Goal: Task Accomplishment & Management: Manage account settings

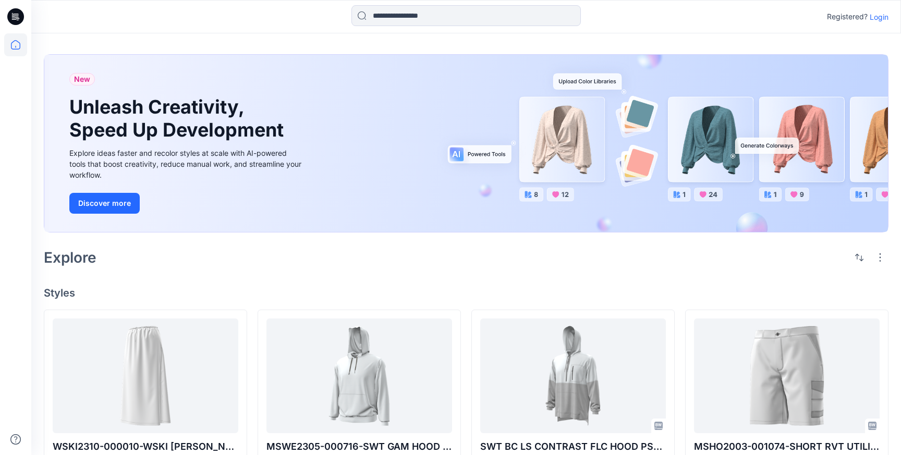
click at [878, 19] on p "Login" at bounding box center [878, 16] width 19 height 11
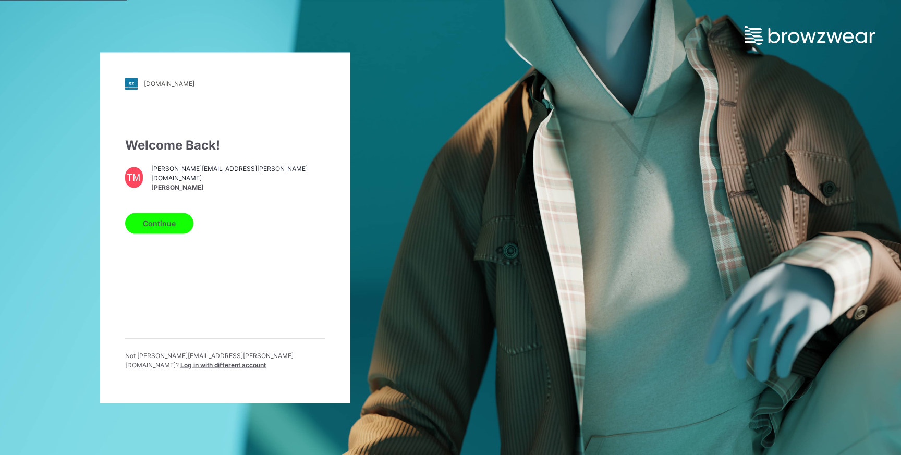
click at [163, 217] on button "Continue" at bounding box center [159, 223] width 68 height 21
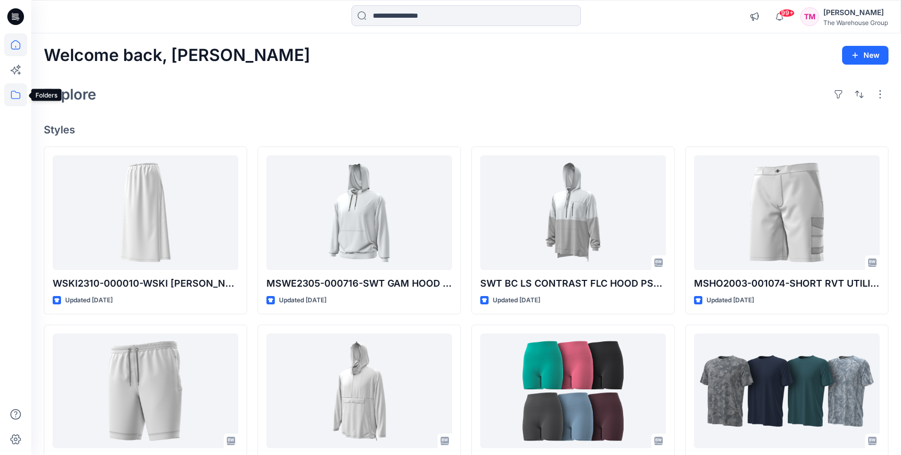
click at [14, 89] on icon at bounding box center [15, 94] width 23 height 23
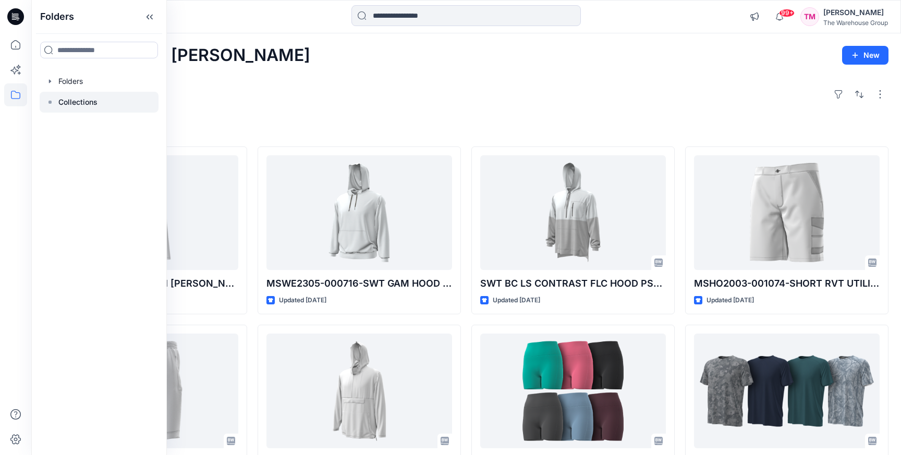
click at [74, 92] on div at bounding box center [99, 102] width 119 height 21
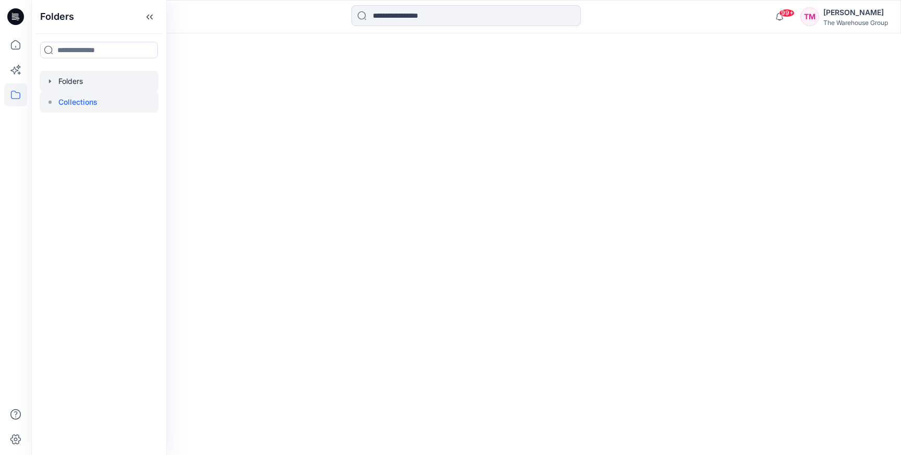
click at [70, 82] on div at bounding box center [99, 81] width 119 height 21
click at [43, 84] on div at bounding box center [99, 81] width 119 height 21
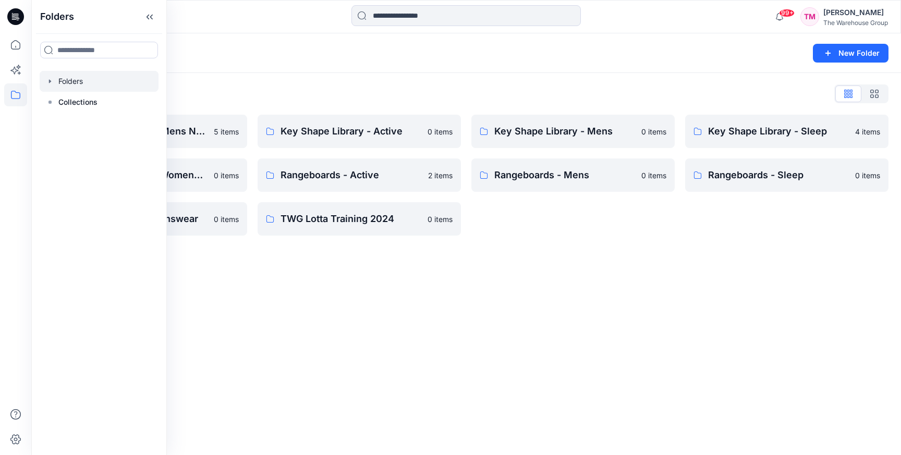
click at [261, 300] on div "Folders New Folder Folders List AW26 Development Mens New 5 items Key Shape Lib…" at bounding box center [465, 244] width 869 height 422
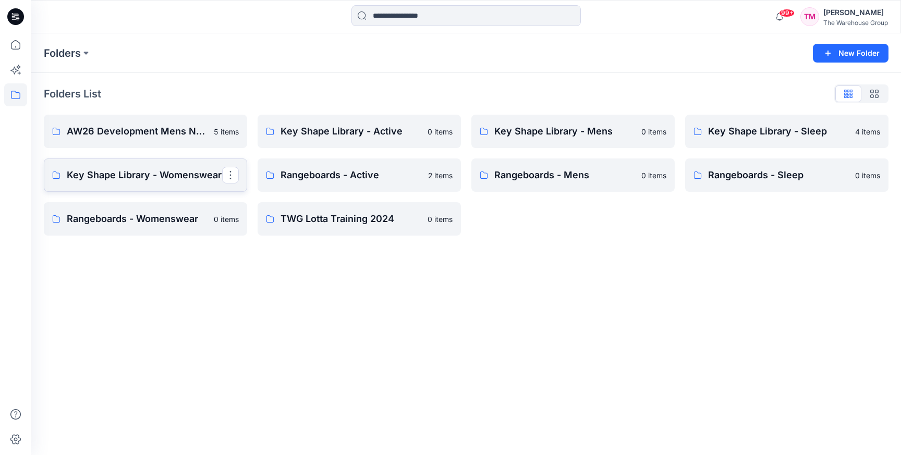
click at [161, 173] on p "Key Shape Library - Womenswear" at bounding box center [144, 175] width 155 height 15
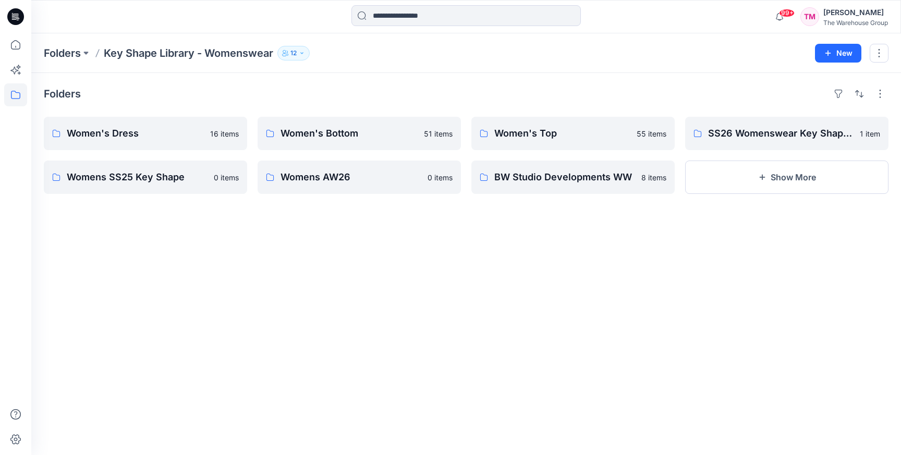
click at [276, 261] on div "Folders Women's Dress 16 items Womens SS25 Key Shape 0 items Women's Bottom 51 …" at bounding box center [465, 264] width 869 height 382
click at [235, 177] on button "button" at bounding box center [230, 177] width 17 height 17
click at [263, 253] on button "Delete Folder" at bounding box center [280, 244] width 113 height 19
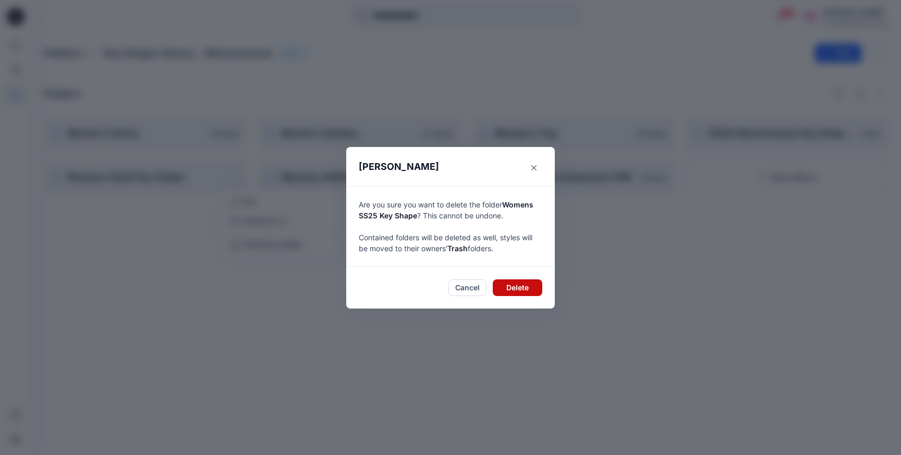
click at [507, 292] on button "Delete" at bounding box center [518, 287] width 50 height 17
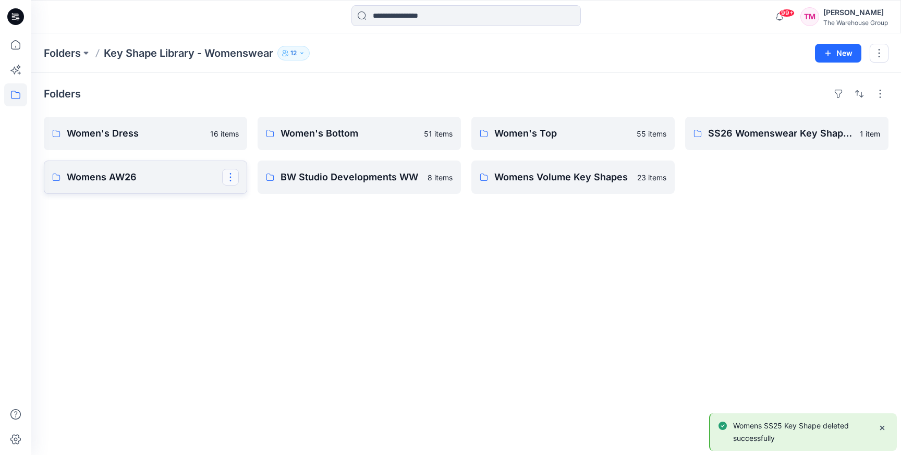
click at [237, 177] on button "button" at bounding box center [230, 177] width 17 height 17
click at [291, 249] on button "Delete Folder" at bounding box center [280, 244] width 113 height 19
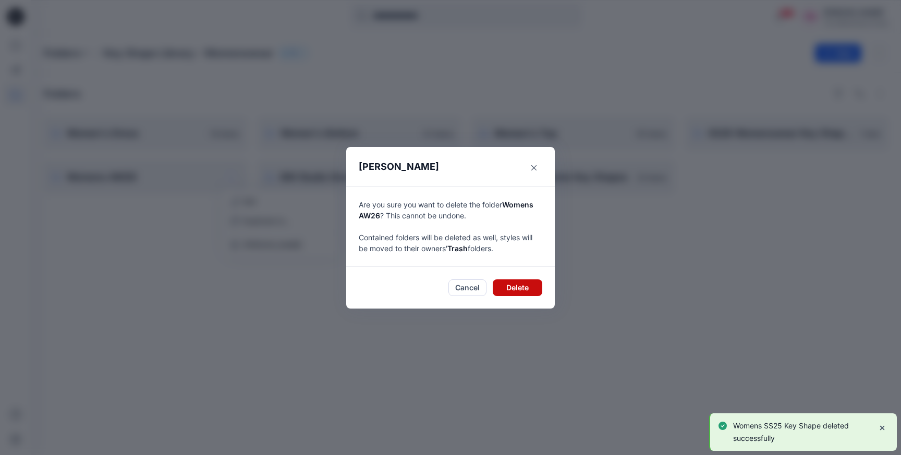
click at [531, 283] on button "Delete" at bounding box center [518, 287] width 50 height 17
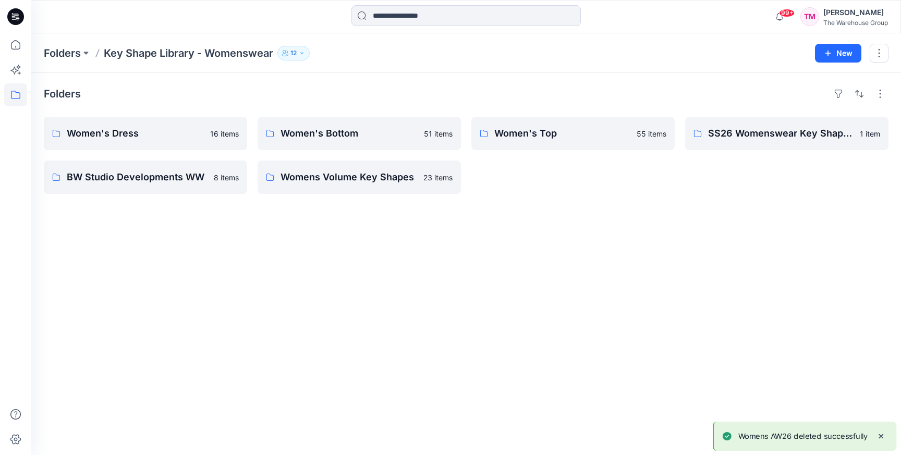
click at [590, 181] on div "Women's Top 55 items" at bounding box center [572, 155] width 203 height 77
click at [325, 190] on link "Womens Volume Key Shapes" at bounding box center [358, 177] width 203 height 33
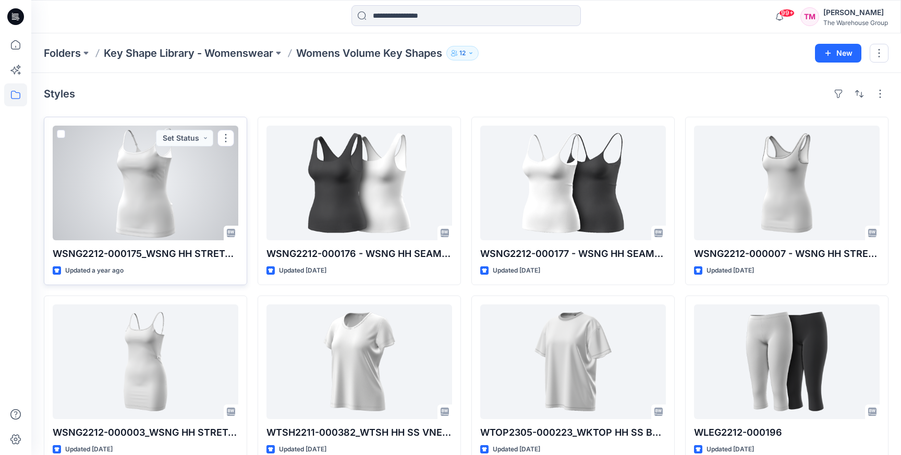
click at [60, 134] on span at bounding box center [61, 134] width 8 height 8
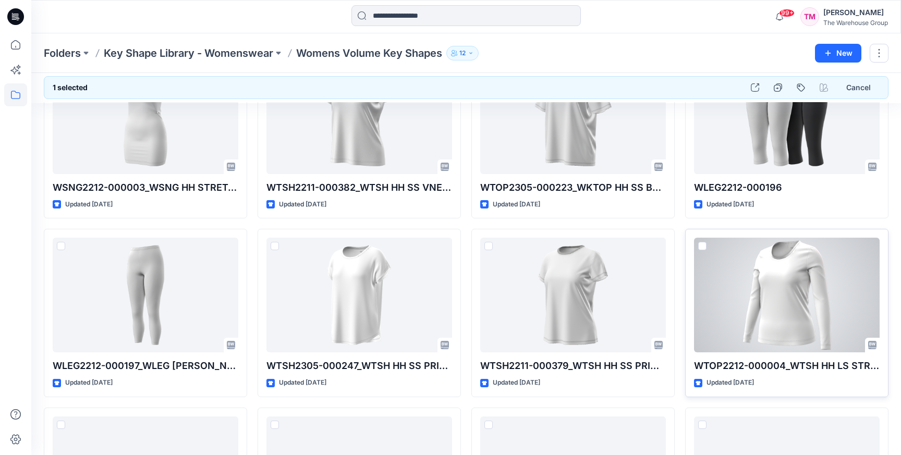
click at [699, 245] on span at bounding box center [702, 246] width 8 height 8
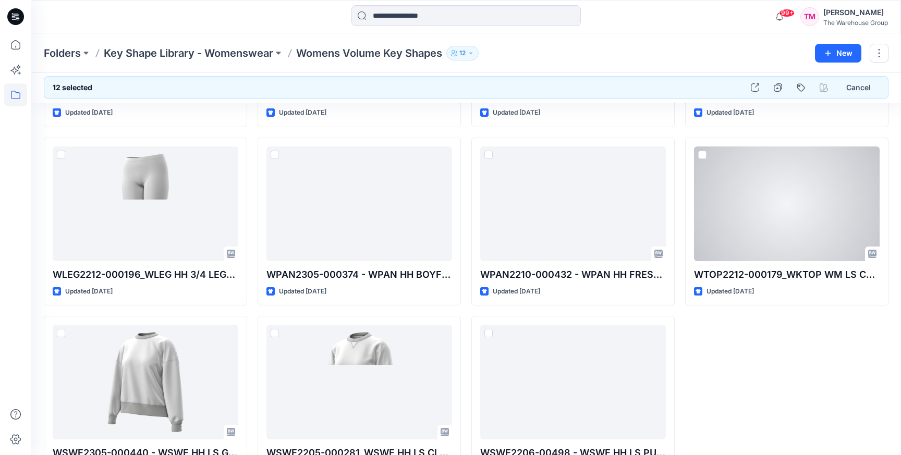
scroll to position [735, 0]
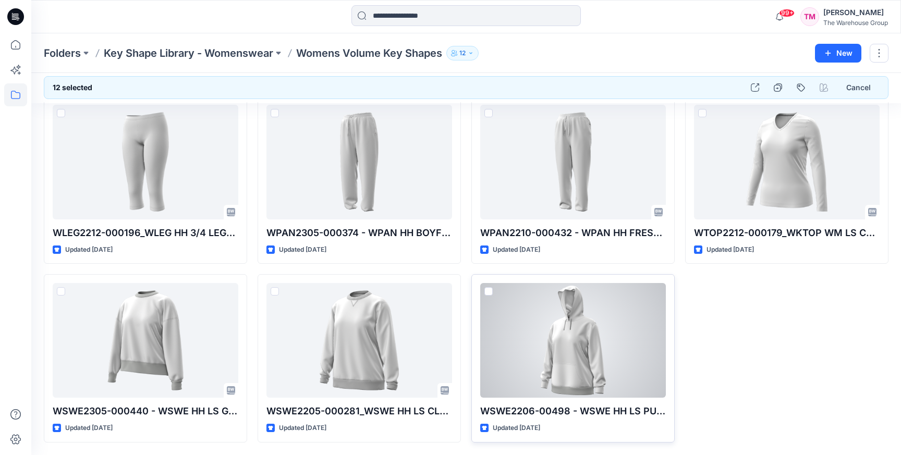
click at [491, 289] on span at bounding box center [488, 291] width 8 height 8
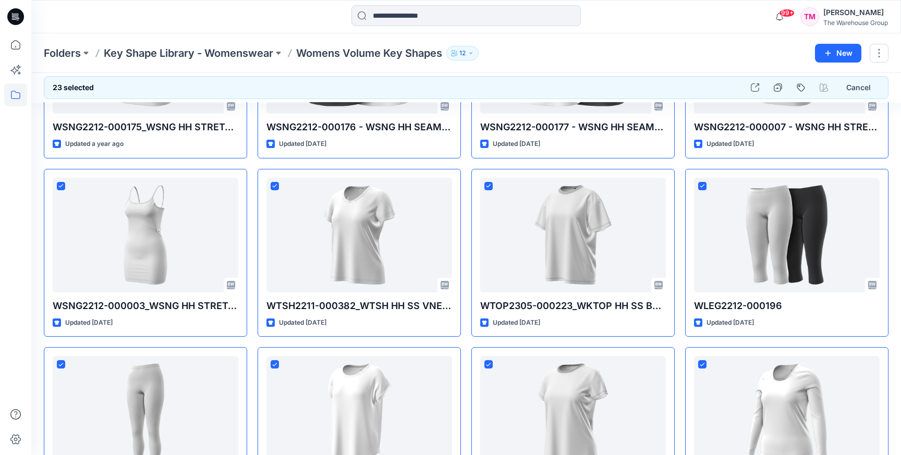
scroll to position [0, 0]
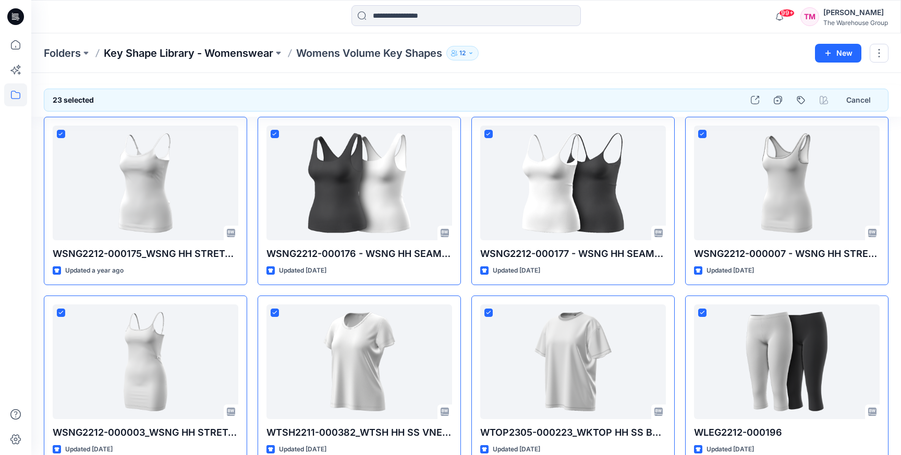
click at [256, 57] on p "Key Shape Library - Womenswear" at bounding box center [188, 53] width 169 height 15
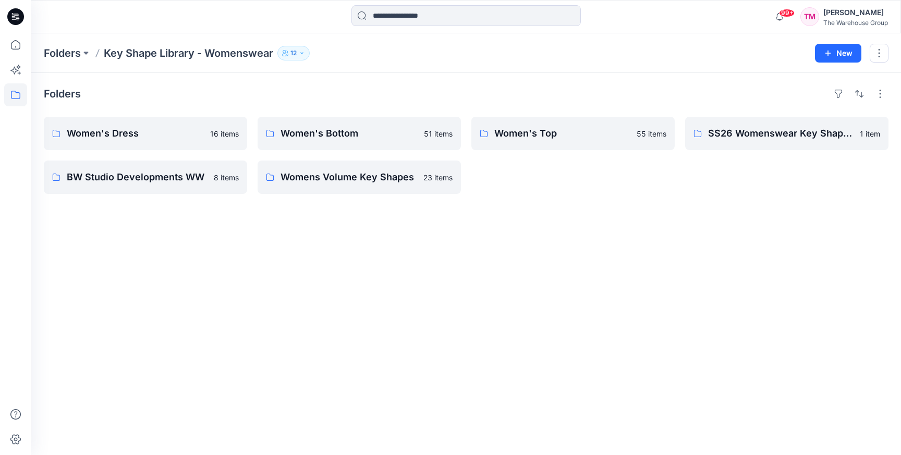
click at [294, 310] on div "Folders Women's Dress 16 items BW Studio Developments WW 8 items Women's Bottom…" at bounding box center [465, 264] width 869 height 382
click at [817, 130] on p "SS26 Womenswear Key Shapes" at bounding box center [785, 133] width 155 height 15
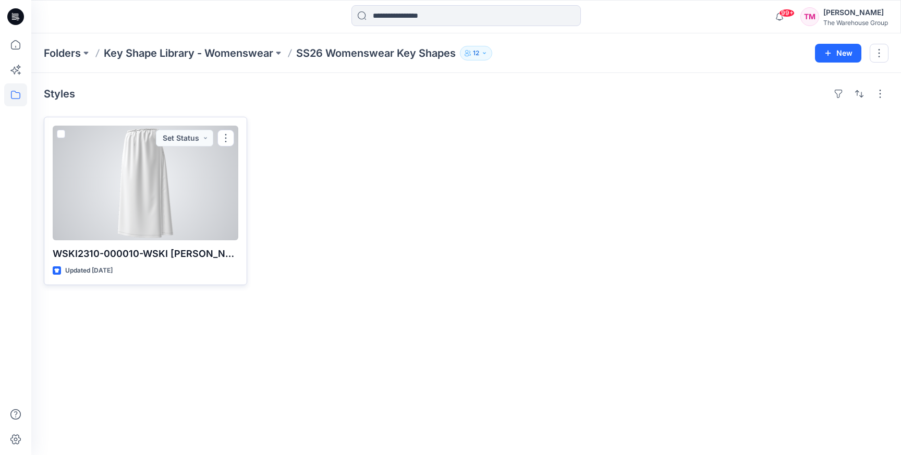
click at [58, 136] on span at bounding box center [61, 134] width 8 height 8
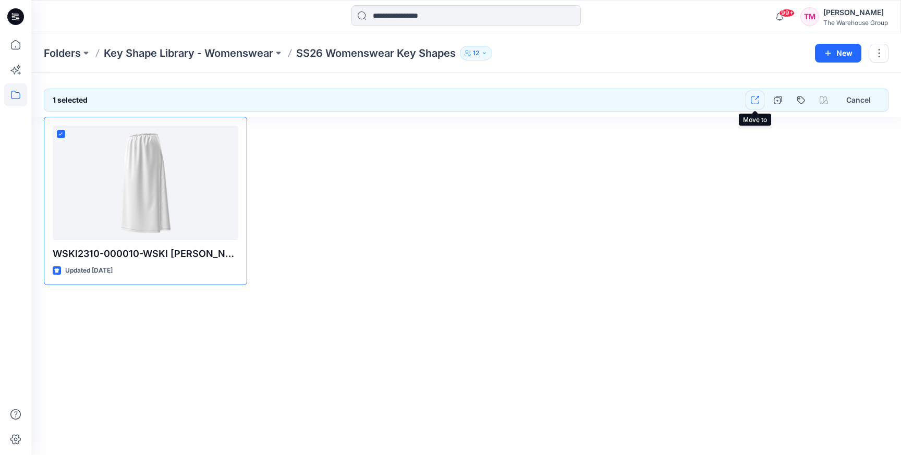
click at [759, 100] on button "button" at bounding box center [754, 100] width 19 height 19
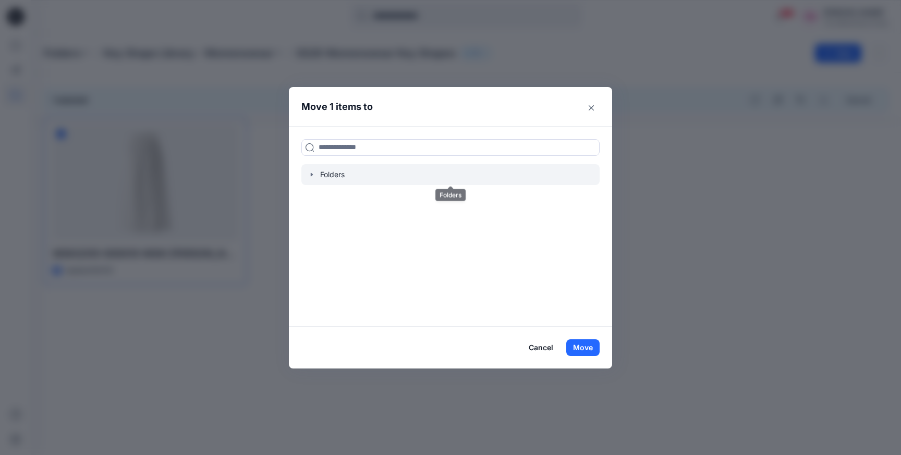
click at [306, 175] on div at bounding box center [450, 174] width 298 height 21
click at [313, 173] on icon "button" at bounding box center [312, 174] width 8 height 8
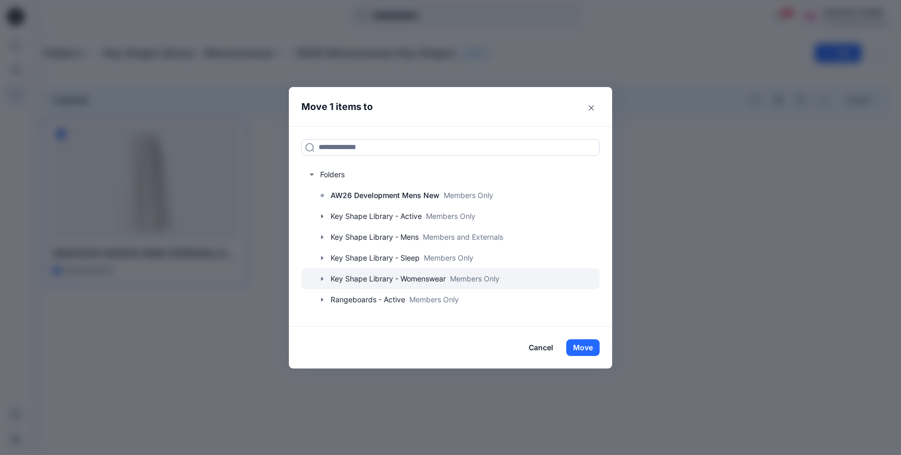
click at [321, 282] on icon "button" at bounding box center [322, 279] width 8 height 8
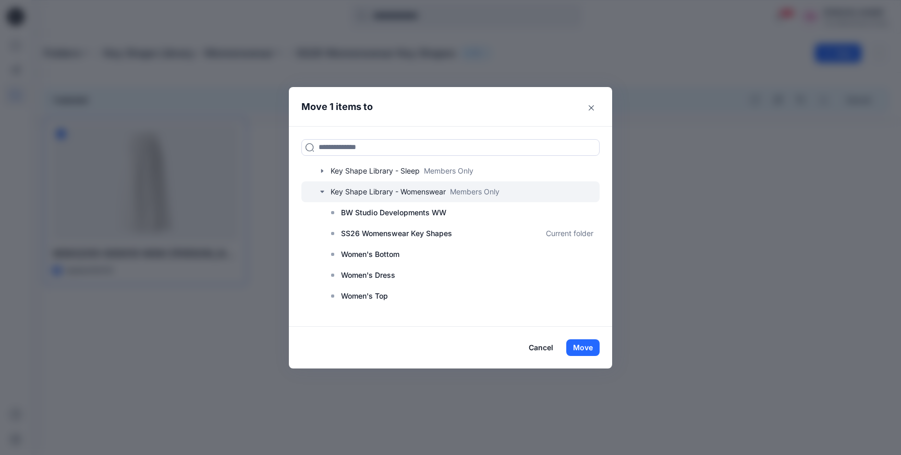
scroll to position [92, 0]
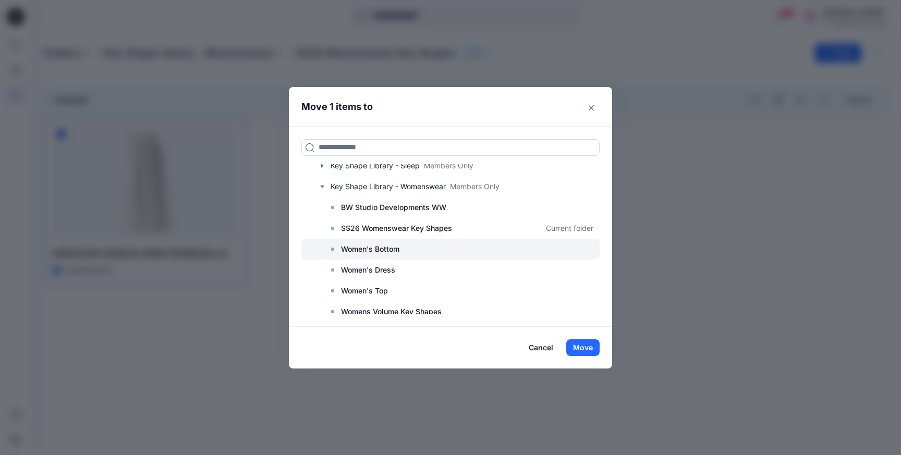
click at [384, 253] on p "Women's Bottom" at bounding box center [370, 249] width 58 height 13
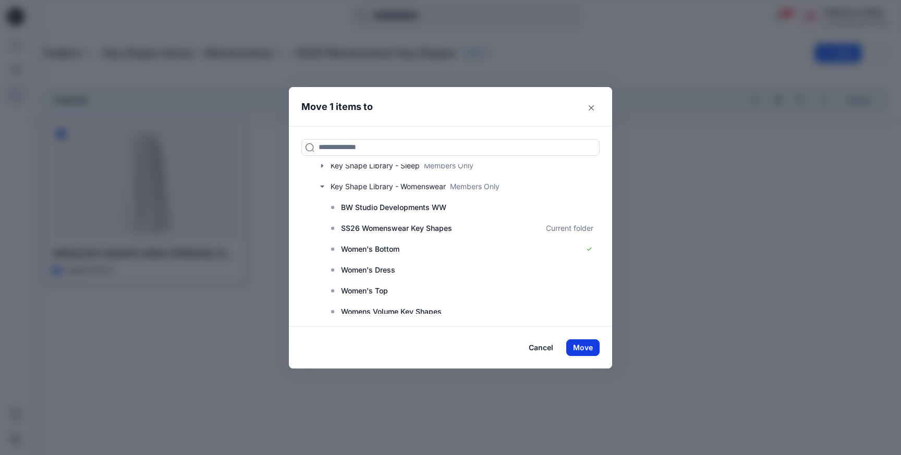
click at [575, 354] on button "Move" at bounding box center [582, 347] width 33 height 17
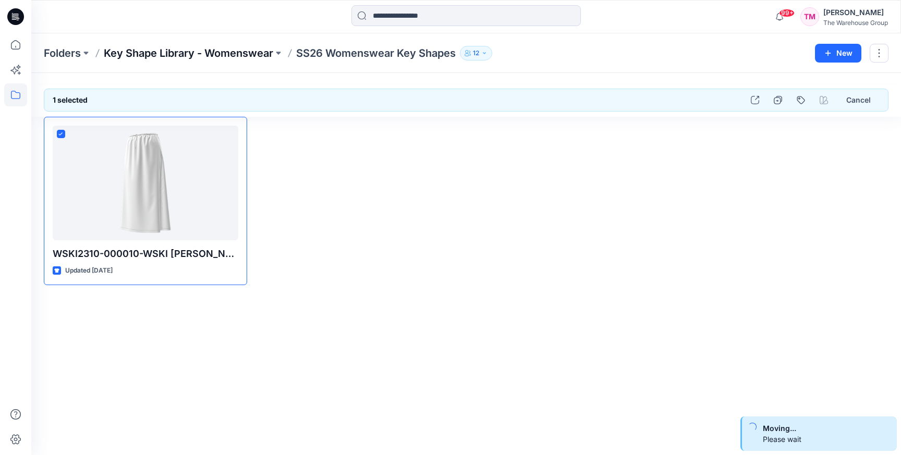
click at [241, 54] on p "Key Shape Library - Womenswear" at bounding box center [188, 53] width 169 height 15
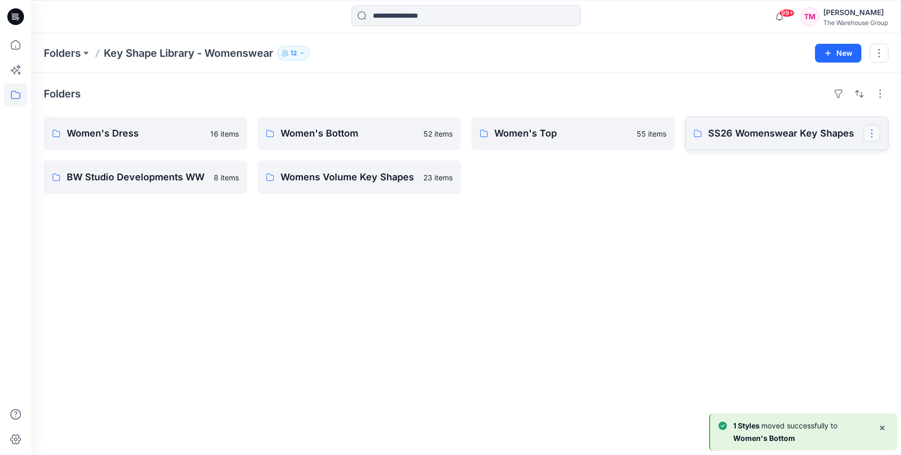
click at [873, 132] on button "button" at bounding box center [871, 133] width 17 height 17
click at [803, 196] on p "Delete Folder" at bounding box center [813, 200] width 59 height 11
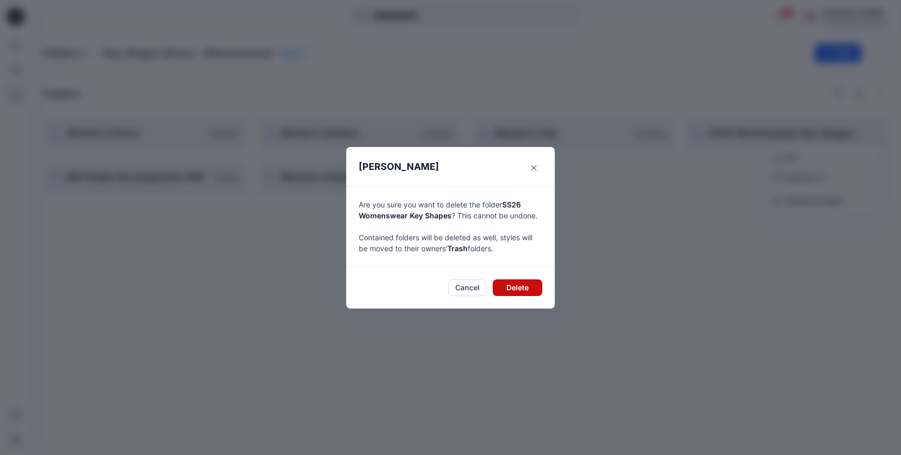
click at [512, 290] on button "Delete" at bounding box center [518, 287] width 50 height 17
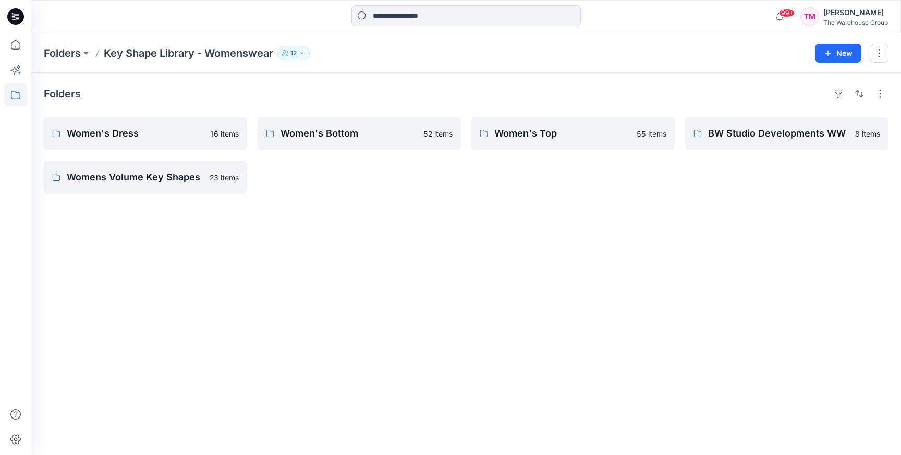
click at [327, 234] on div "Folders Women's Dress 16 items Womens Volume Key Shapes 23 items Women's Bottom…" at bounding box center [465, 264] width 869 height 382
click at [65, 53] on p "Folders" at bounding box center [62, 53] width 37 height 15
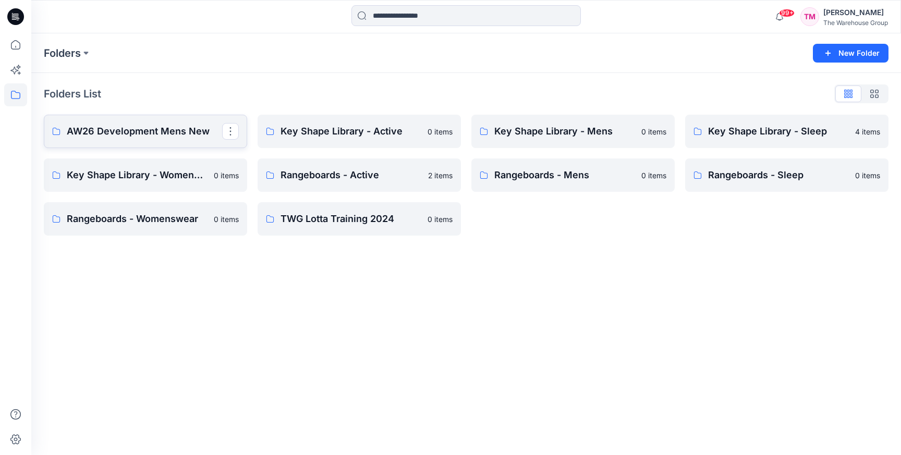
click at [147, 128] on p "AW26 Development Mens New" at bounding box center [144, 131] width 155 height 15
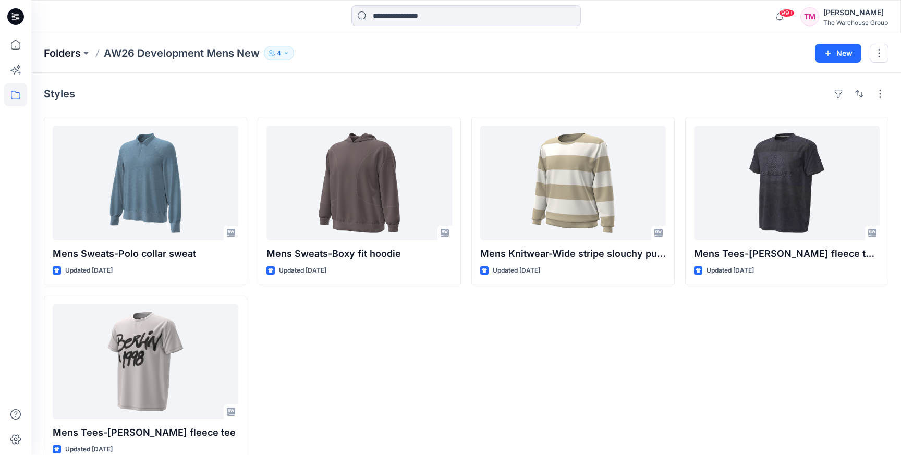
click at [73, 50] on p "Folders" at bounding box center [62, 53] width 37 height 15
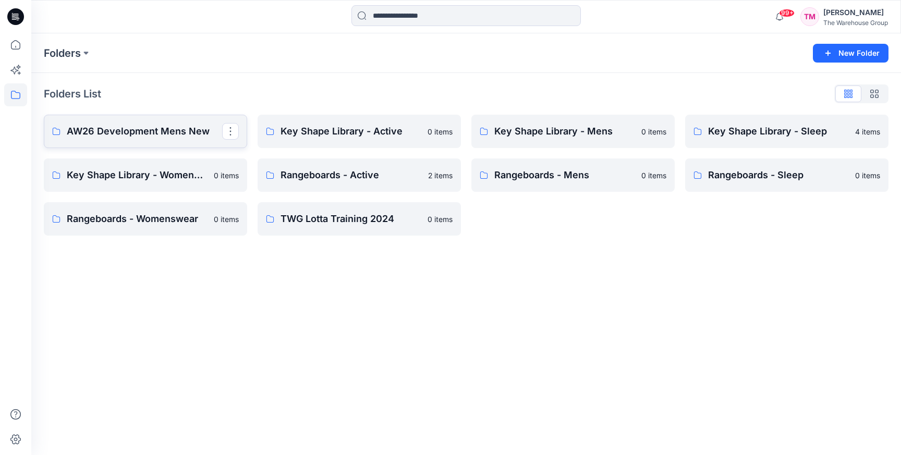
click at [183, 127] on p "AW26 Development Mens New" at bounding box center [144, 131] width 155 height 15
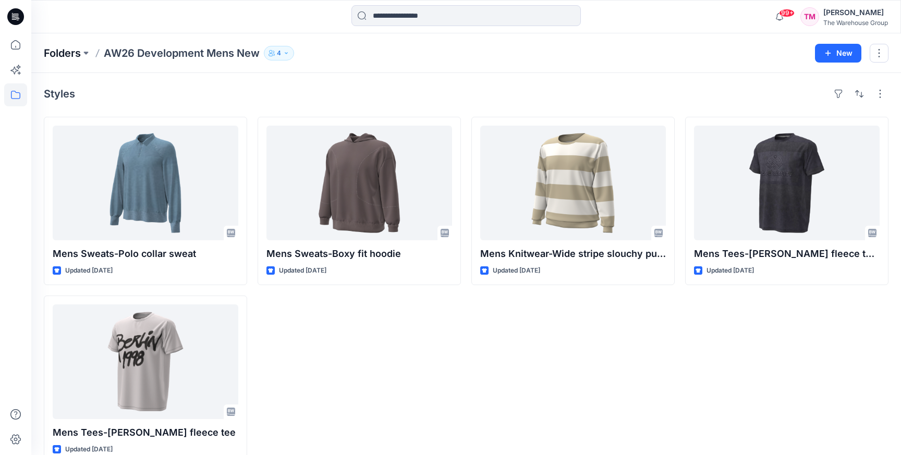
click at [66, 54] on p "Folders" at bounding box center [62, 53] width 37 height 15
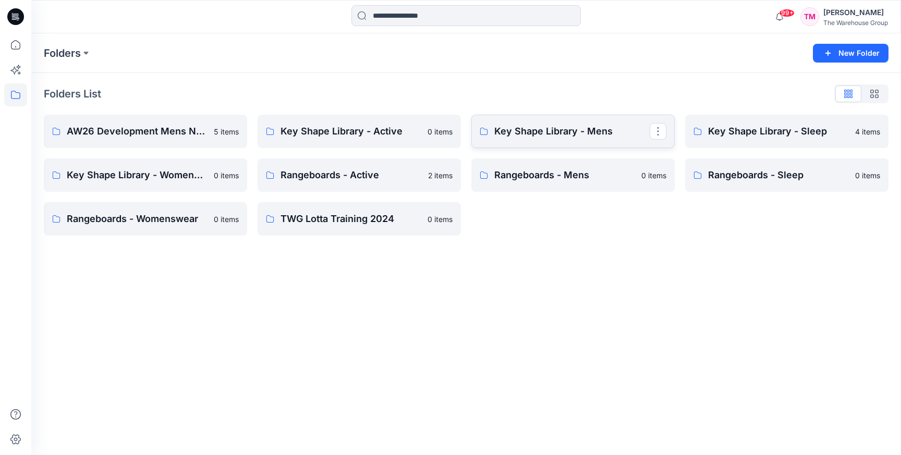
click at [550, 142] on link "Key Shape Library - Mens" at bounding box center [572, 131] width 203 height 33
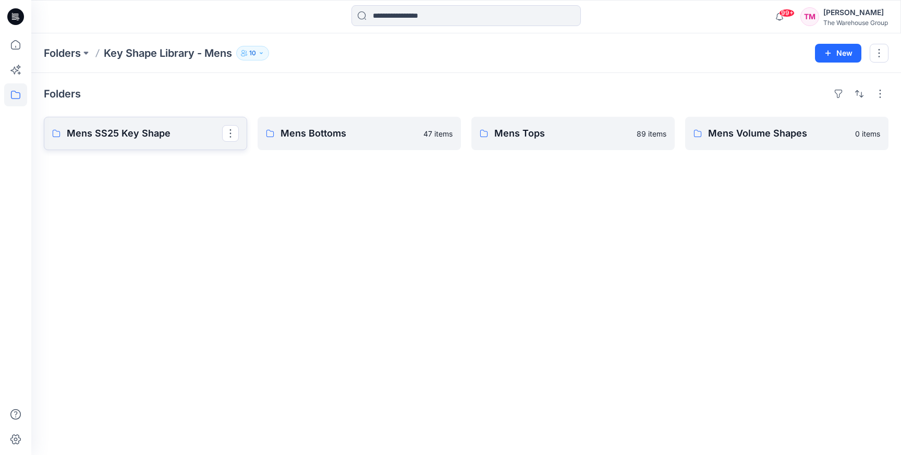
click at [178, 138] on p "Mens SS25 Key Shape" at bounding box center [144, 133] width 155 height 15
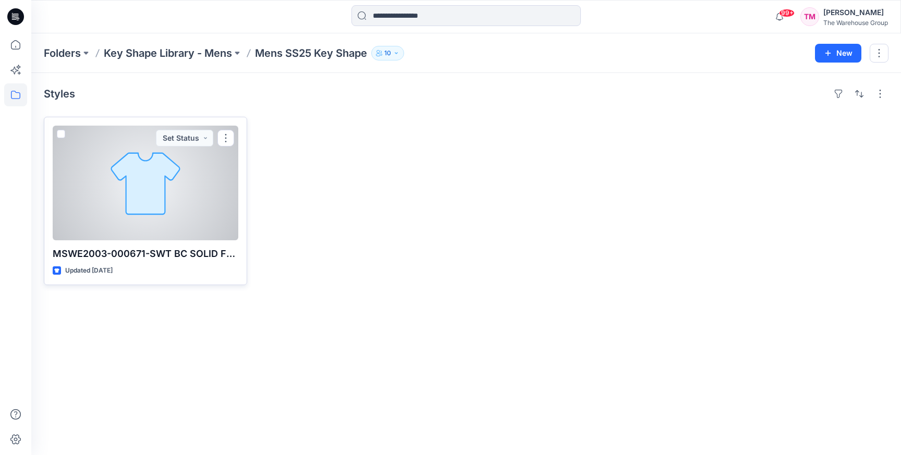
click at [58, 130] on span at bounding box center [61, 134] width 8 height 8
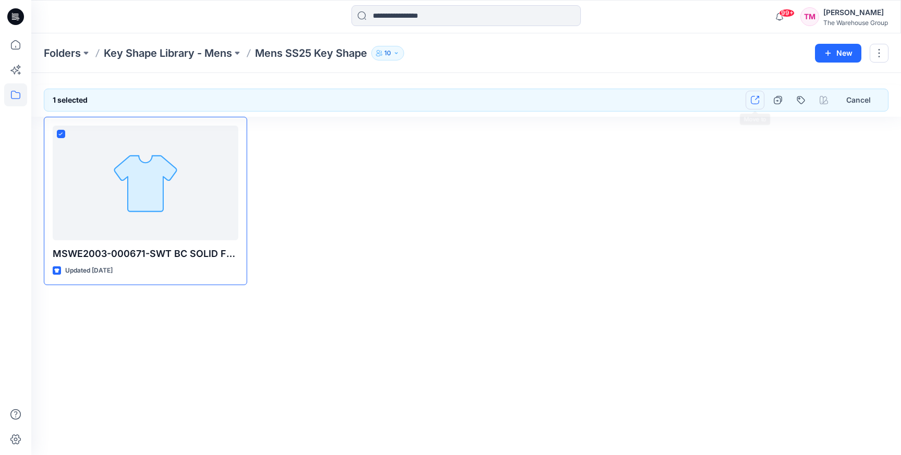
click at [760, 96] on button "button" at bounding box center [754, 100] width 19 height 19
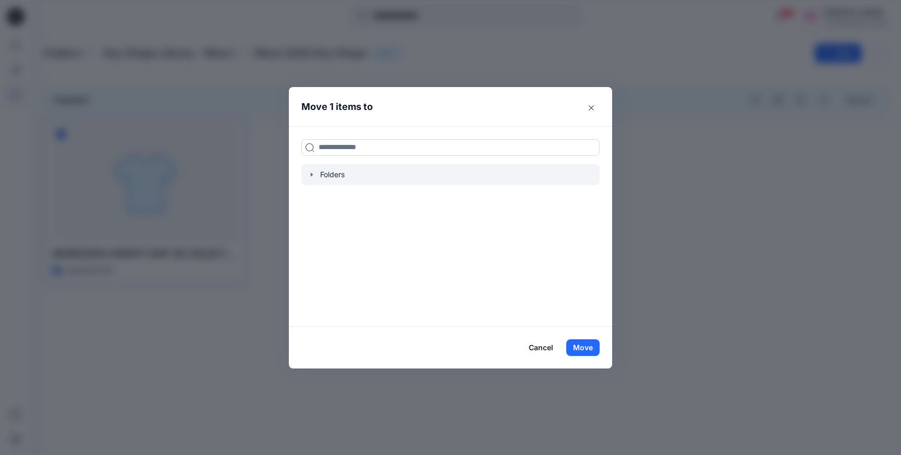
click at [314, 173] on icon "button" at bounding box center [312, 174] width 8 height 8
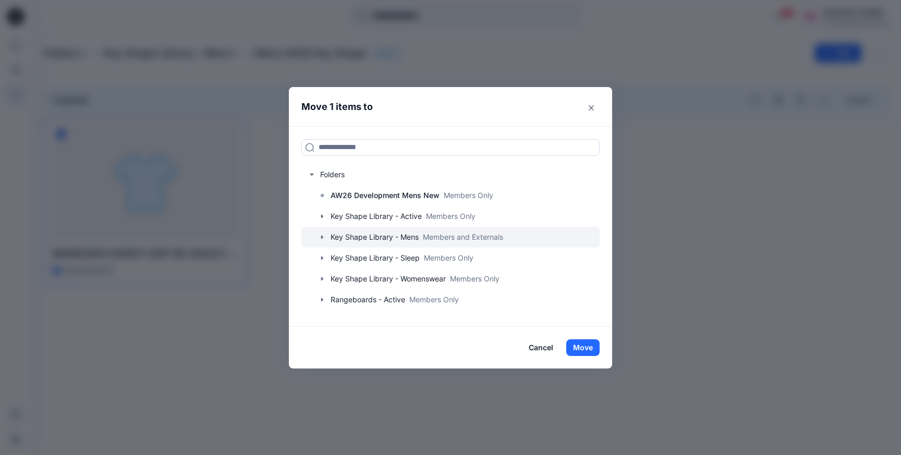
click at [369, 243] on div at bounding box center [450, 237] width 298 height 21
click at [590, 343] on button "Move" at bounding box center [582, 347] width 33 height 17
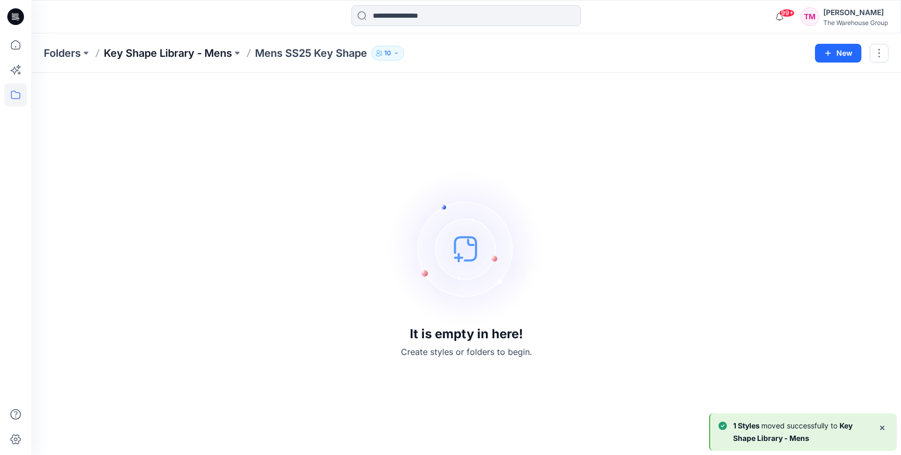
click at [204, 57] on p "Key Shape Library - Mens" at bounding box center [168, 53] width 128 height 15
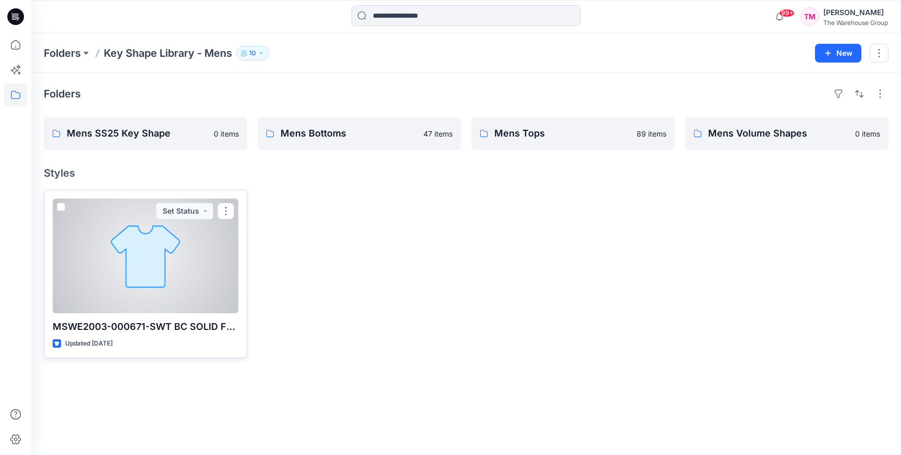
click at [64, 206] on span at bounding box center [61, 207] width 8 height 8
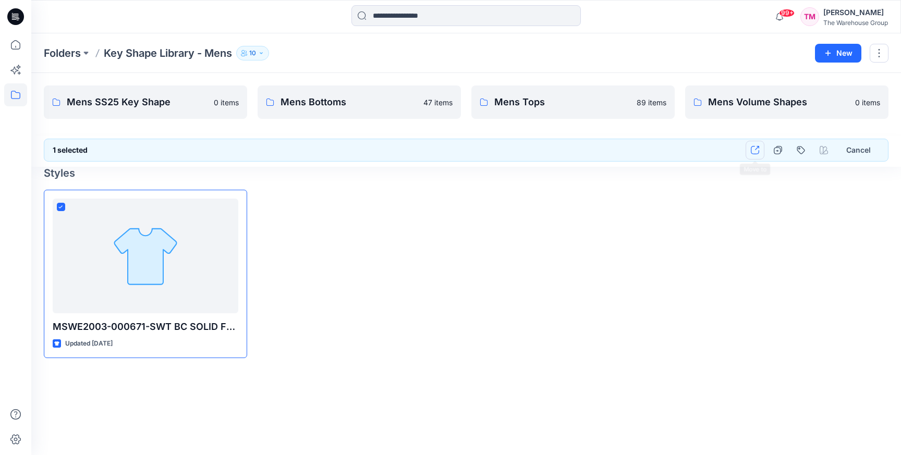
click at [755, 154] on icon "button" at bounding box center [755, 150] width 8 height 8
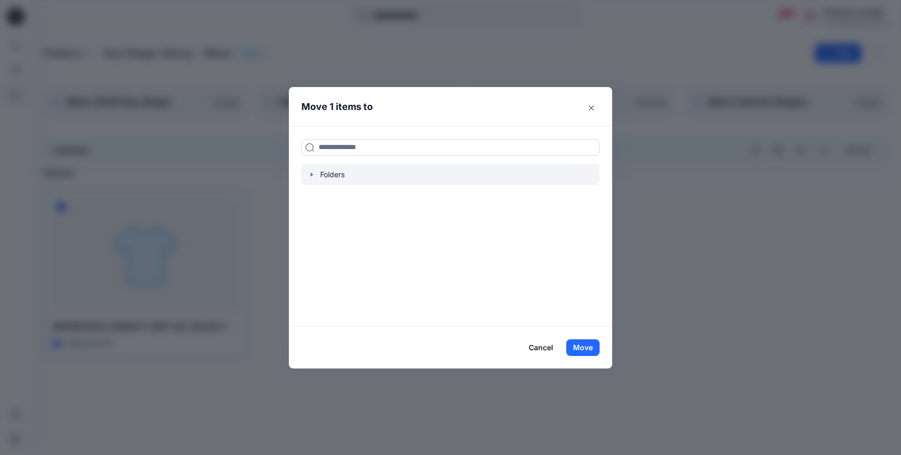
click at [316, 175] on div at bounding box center [450, 174] width 298 height 21
click at [308, 175] on icon "button" at bounding box center [312, 174] width 8 height 8
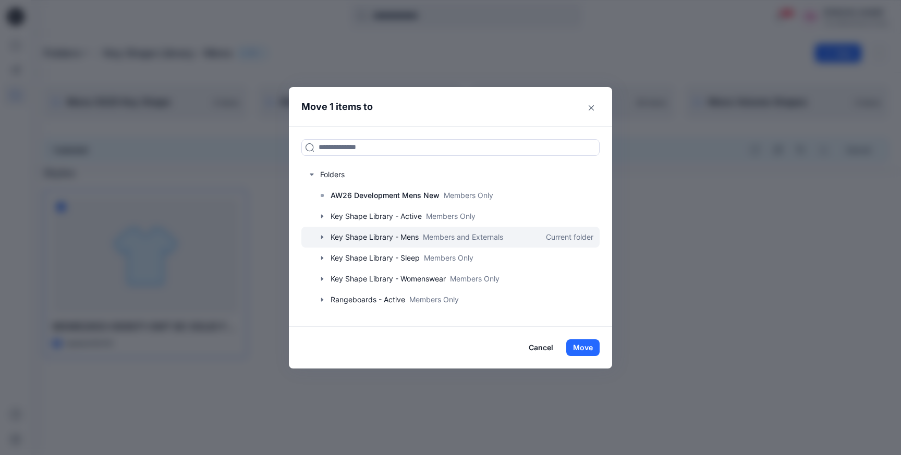
click at [320, 238] on icon "button" at bounding box center [322, 237] width 8 height 8
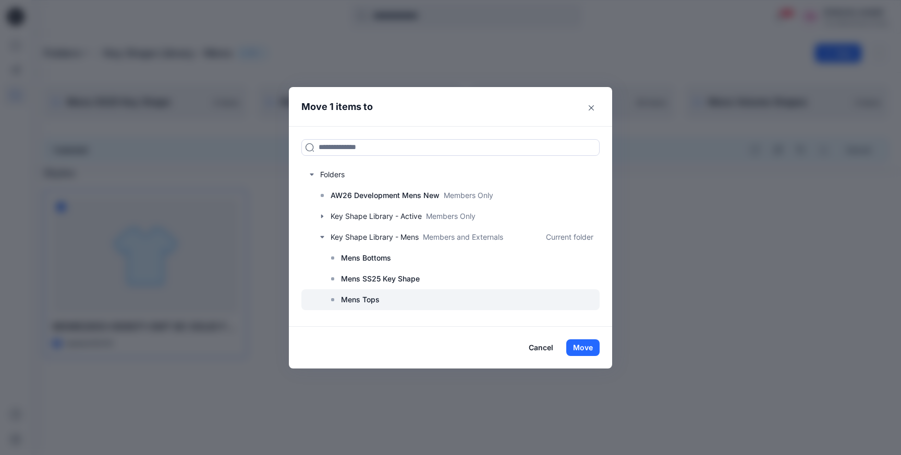
click at [358, 304] on p "Mens Tops" at bounding box center [360, 299] width 39 height 13
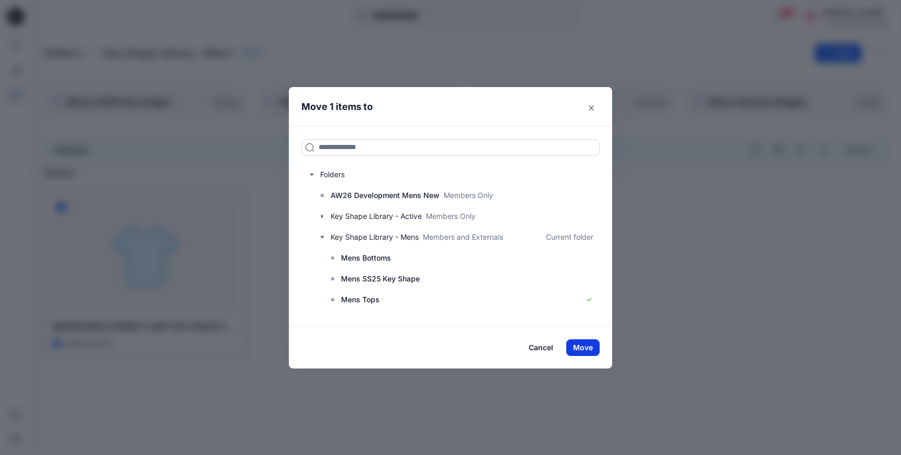
click at [588, 349] on button "Move" at bounding box center [582, 347] width 33 height 17
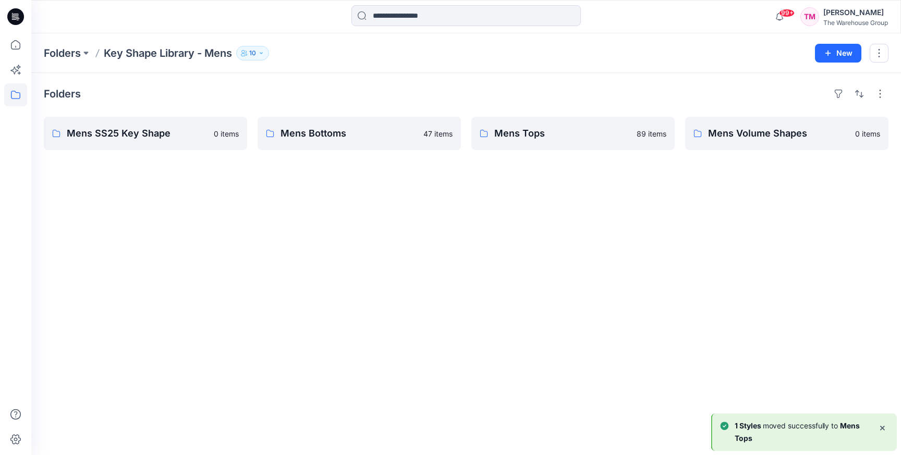
click at [351, 271] on div "Folders Mens SS25 Key Shape 0 items Mens Bottoms 47 items Mens Tops 89 items Me…" at bounding box center [465, 264] width 869 height 382
click at [237, 131] on button "button" at bounding box center [230, 133] width 17 height 17
click at [247, 203] on p "Delete Folder" at bounding box center [272, 200] width 59 height 11
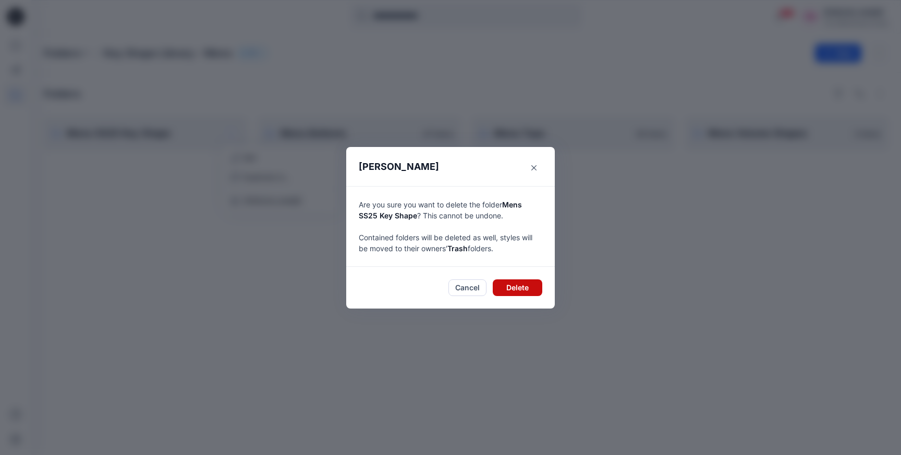
click at [519, 290] on button "Delete" at bounding box center [518, 287] width 50 height 17
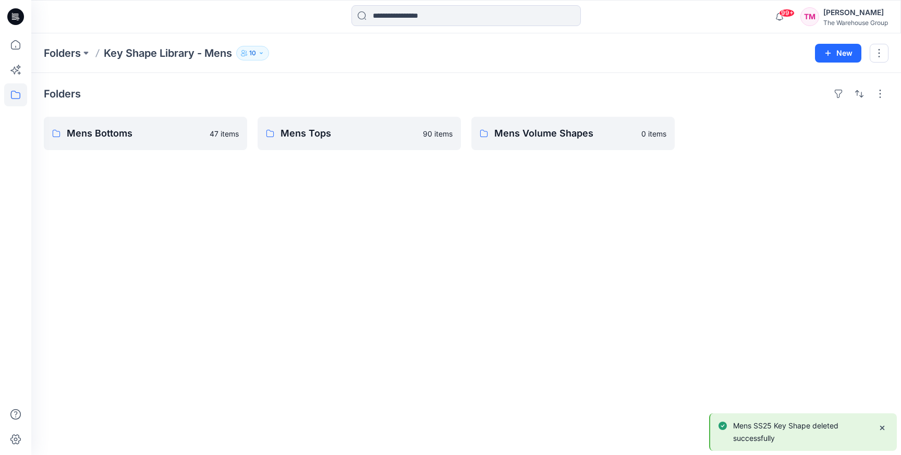
click at [333, 251] on div "Folders Mens Bottoms 47 items Mens Tops 90 items Mens Volume Shapes 0 items" at bounding box center [465, 264] width 869 height 382
click at [661, 130] on button "button" at bounding box center [657, 133] width 17 height 17
click at [682, 199] on p "Delete Folder" at bounding box center [699, 200] width 59 height 11
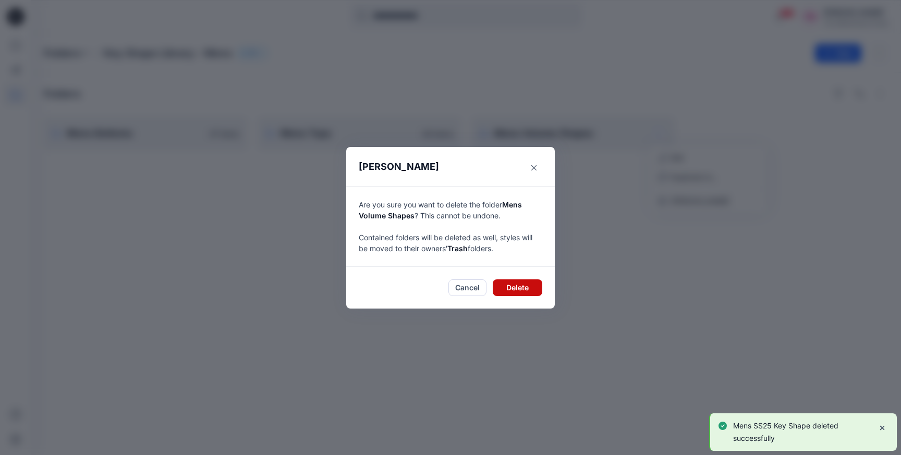
click at [517, 291] on button "Delete" at bounding box center [518, 287] width 50 height 17
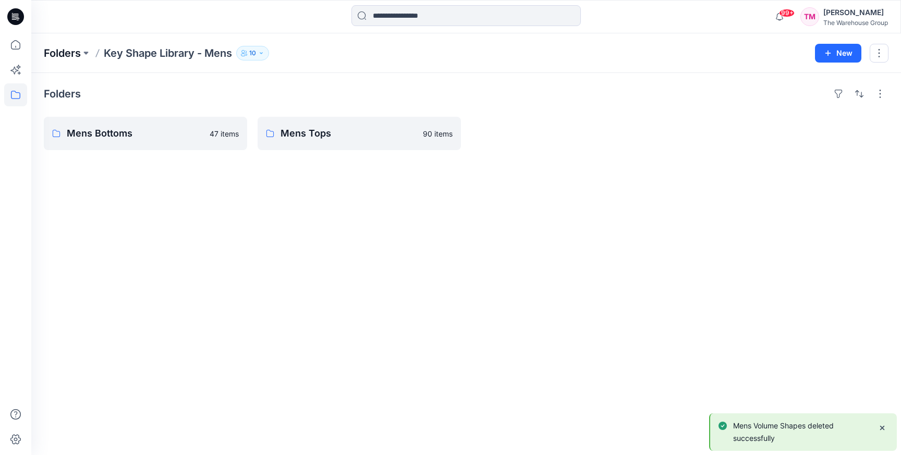
click at [68, 51] on p "Folders" at bounding box center [62, 53] width 37 height 15
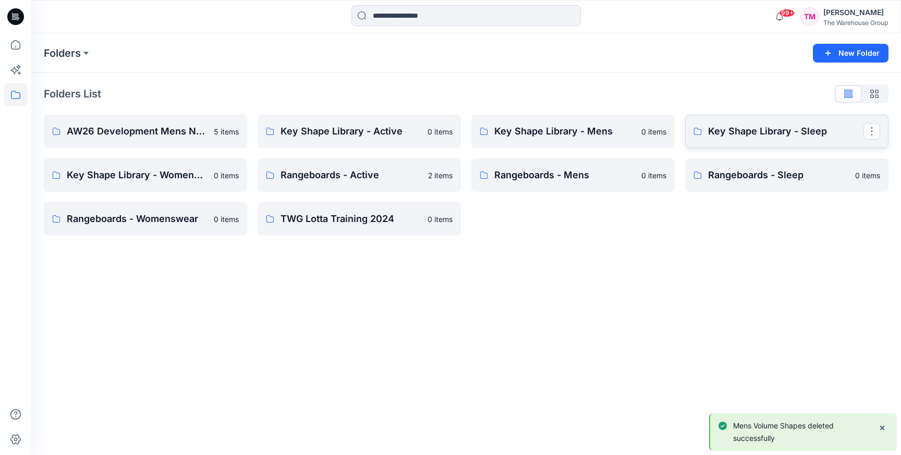
click at [756, 134] on p "Key Shape Library - Sleep" at bounding box center [785, 131] width 155 height 15
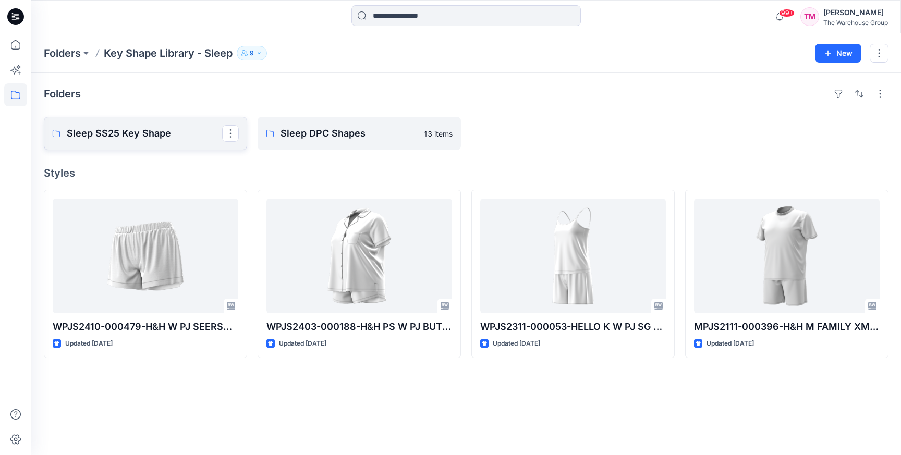
click at [188, 134] on p "Sleep SS25 Key Shape" at bounding box center [144, 133] width 155 height 15
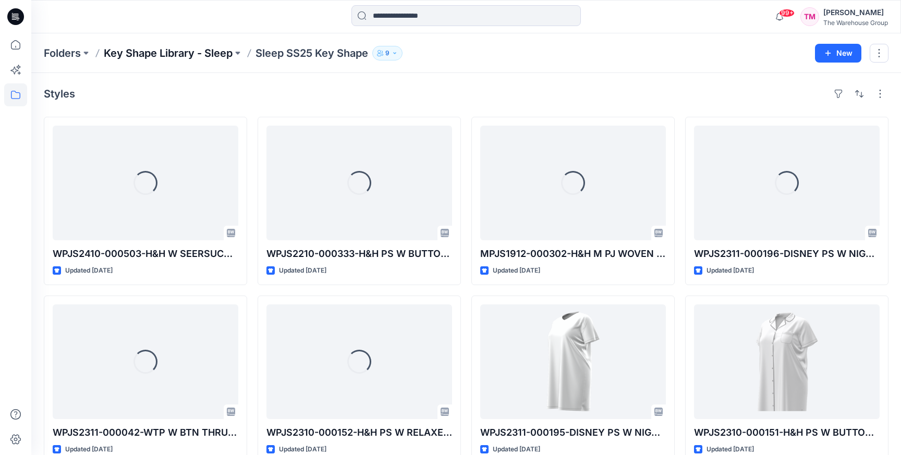
click at [184, 48] on p "Key Shape Library - Sleep" at bounding box center [168, 53] width 129 height 15
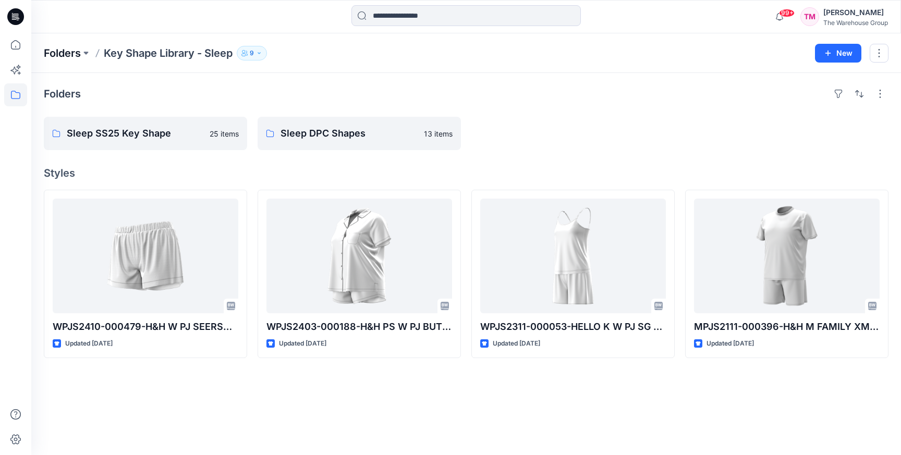
click at [74, 52] on p "Folders" at bounding box center [62, 53] width 37 height 15
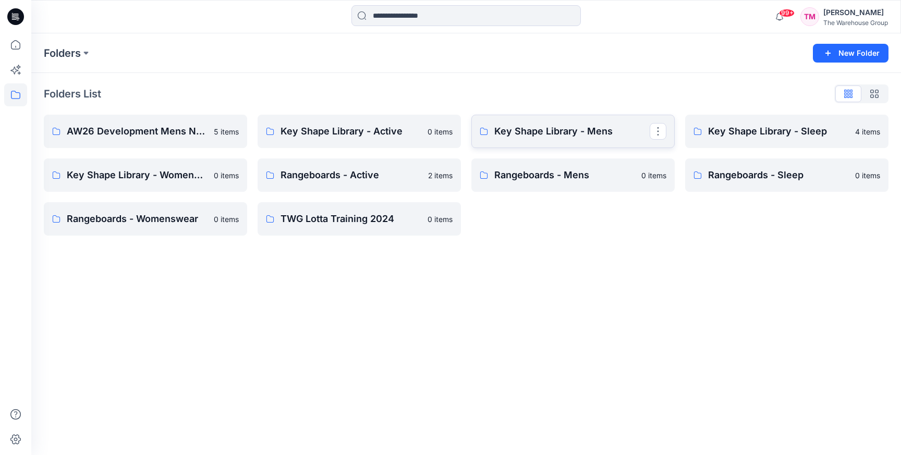
click at [536, 135] on p "Key Shape Library - Mens" at bounding box center [571, 131] width 155 height 15
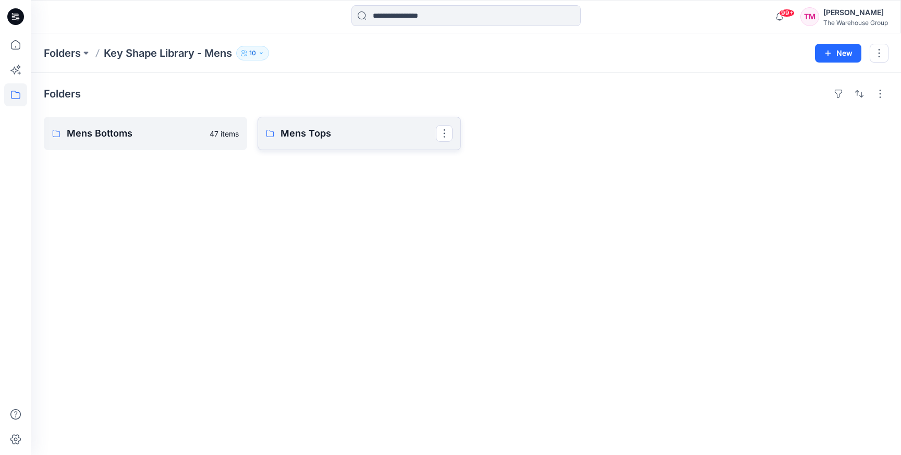
click at [318, 134] on p "Mens Tops" at bounding box center [357, 133] width 155 height 15
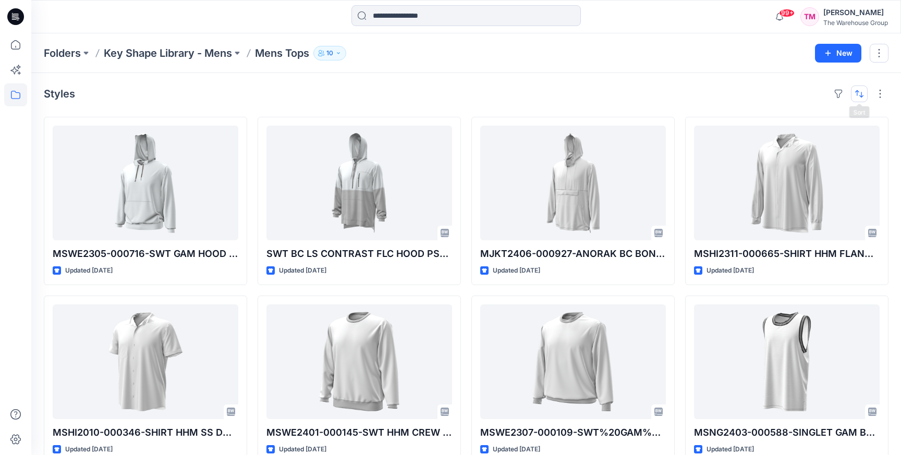
click at [862, 93] on button "button" at bounding box center [859, 93] width 17 height 17
click at [817, 144] on p "A to Z" at bounding box center [824, 143] width 66 height 11
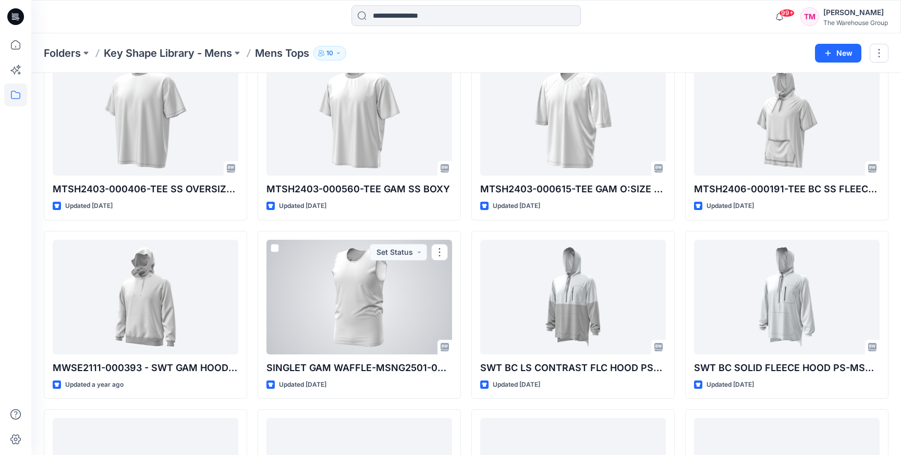
scroll to position [3771, 0]
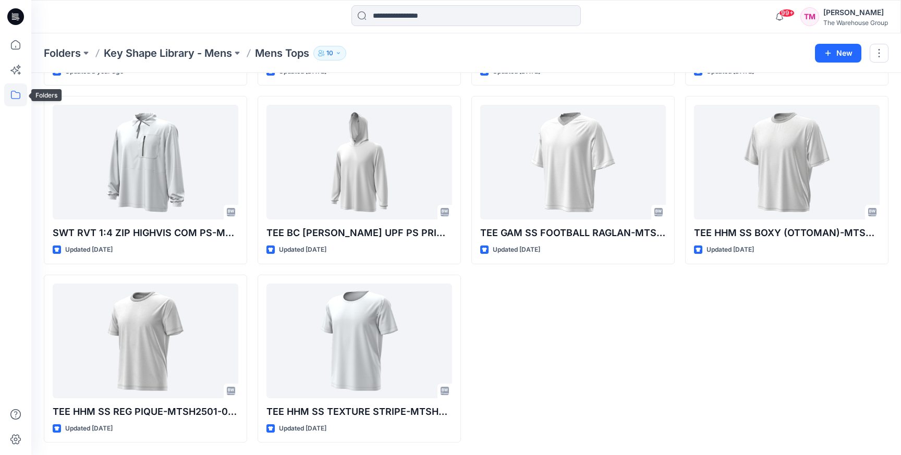
click at [18, 101] on icon at bounding box center [15, 94] width 23 height 23
